Goal: Information Seeking & Learning: Stay updated

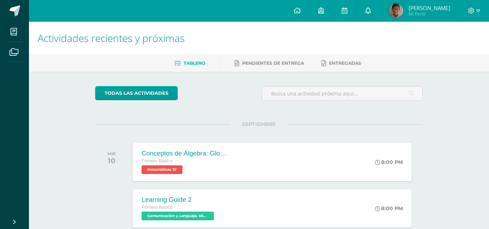
click at [376, 16] on link at bounding box center [367, 11] width 23 height 22
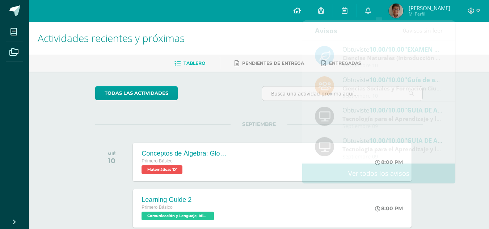
click at [301, 13] on icon at bounding box center [296, 10] width 7 height 7
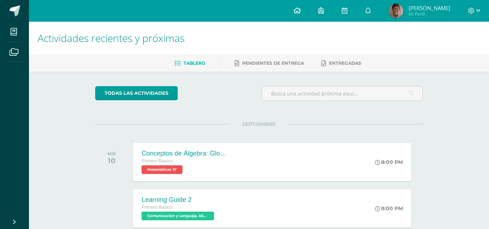
click at [301, 13] on icon at bounding box center [296, 10] width 7 height 7
click at [379, 14] on link "1" at bounding box center [367, 11] width 23 height 22
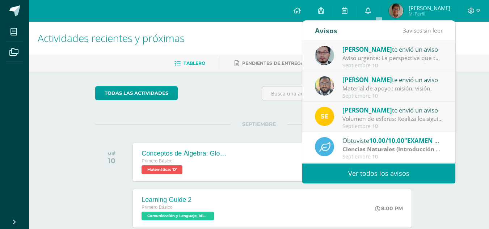
click at [392, 60] on div "Aviso urgente: La perspectiva que terminaron con el profesor [PERSON_NAME][DATE…" at bounding box center [392, 58] width 101 height 8
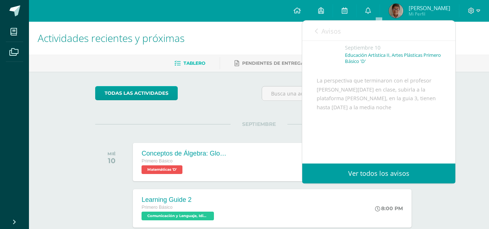
scroll to position [36, 0]
click at [307, 205] on div "Learning Guide 2 Primero Básico Comunicación y Lenguaje, Idioma Extranjero Ingl…" at bounding box center [272, 208] width 281 height 39
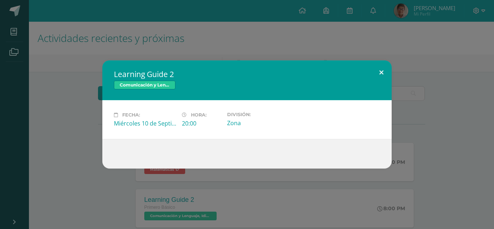
click at [387, 74] on button at bounding box center [381, 72] width 21 height 25
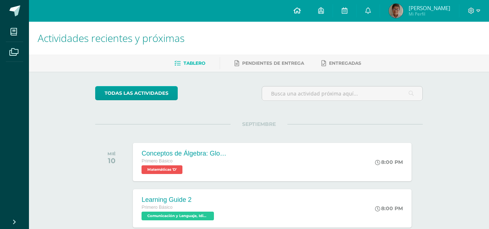
click at [304, 4] on link at bounding box center [297, 11] width 25 height 22
click at [379, 11] on link at bounding box center [367, 11] width 23 height 22
click at [309, 9] on link at bounding box center [297, 11] width 25 height 22
click at [302, 13] on link at bounding box center [297, 11] width 25 height 22
click at [299, 4] on link at bounding box center [297, 11] width 25 height 22
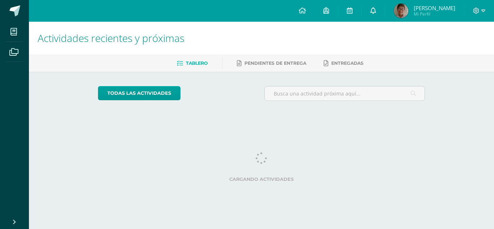
click at [379, 13] on link at bounding box center [373, 11] width 23 height 22
